Goal: Find specific page/section: Find specific page/section

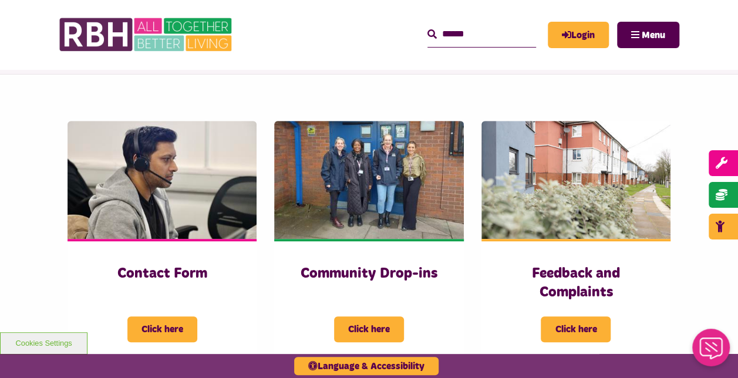
scroll to position [235, 0]
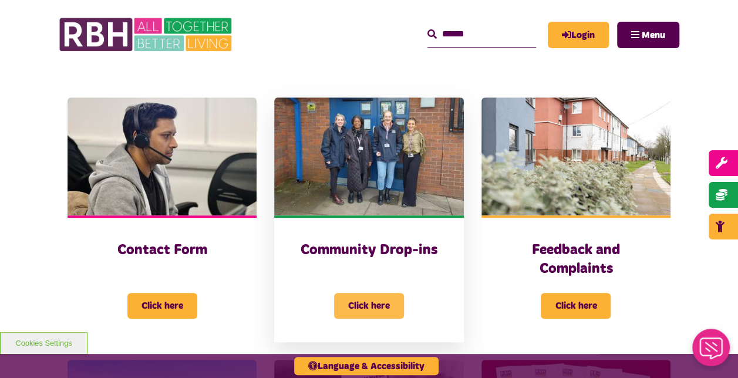
click at [366, 309] on span "Click here" at bounding box center [369, 306] width 70 height 26
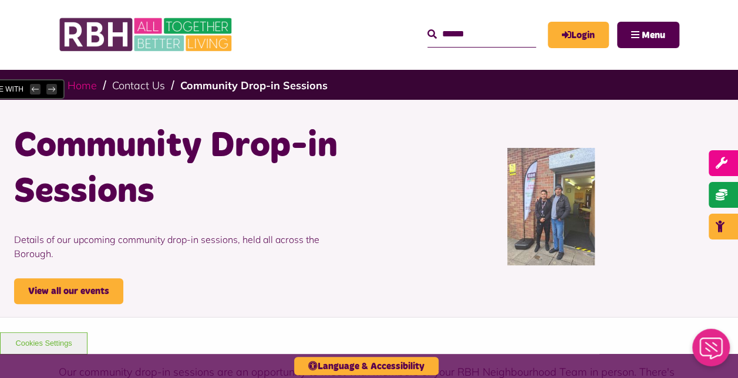
click at [75, 89] on link "Home" at bounding box center [81, 85] width 29 height 13
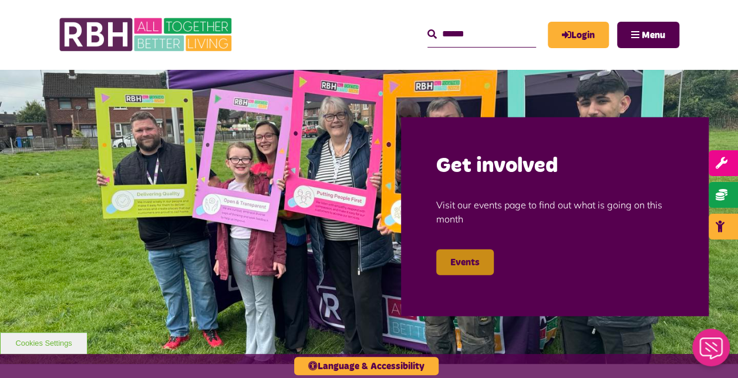
click at [456, 257] on link "Events" at bounding box center [465, 262] width 58 height 26
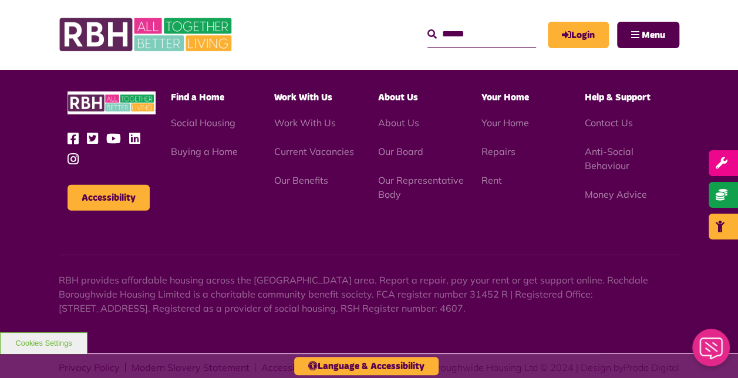
scroll to position [1483, 0]
